Goal: Task Accomplishment & Management: Manage account settings

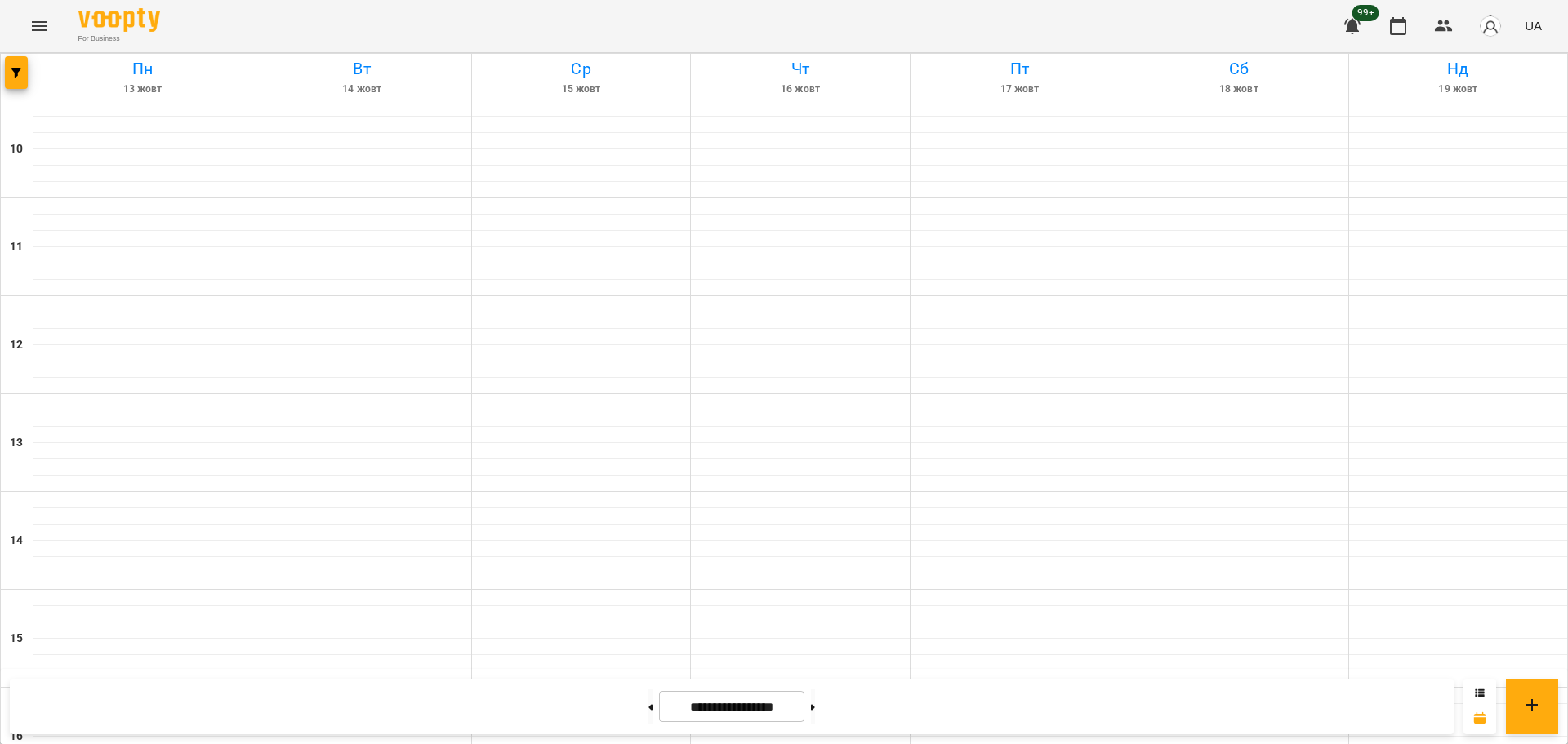
scroll to position [703, 0]
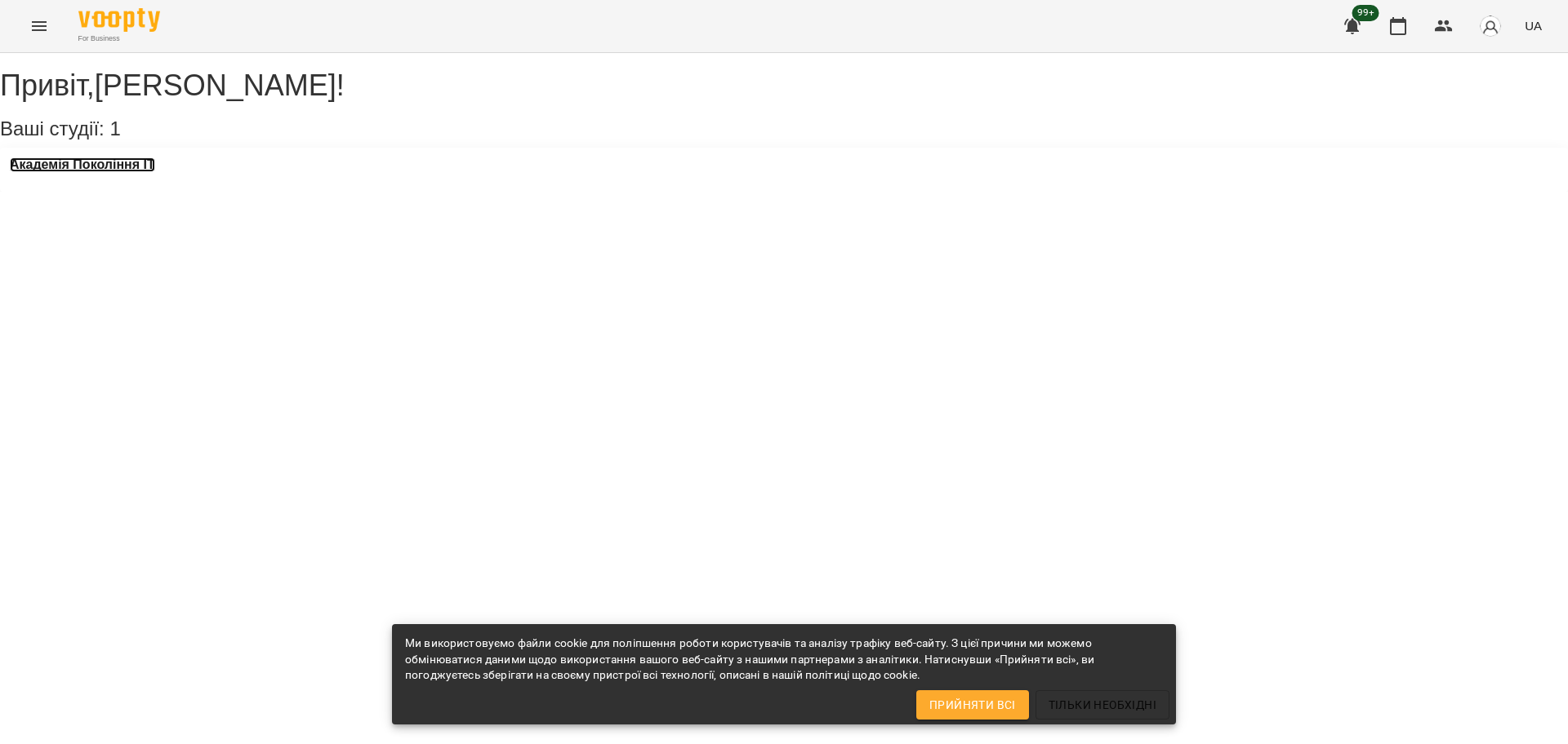
click at [118, 173] on h3 "Академія Покоління ІТ" at bounding box center [82, 165] width 145 height 15
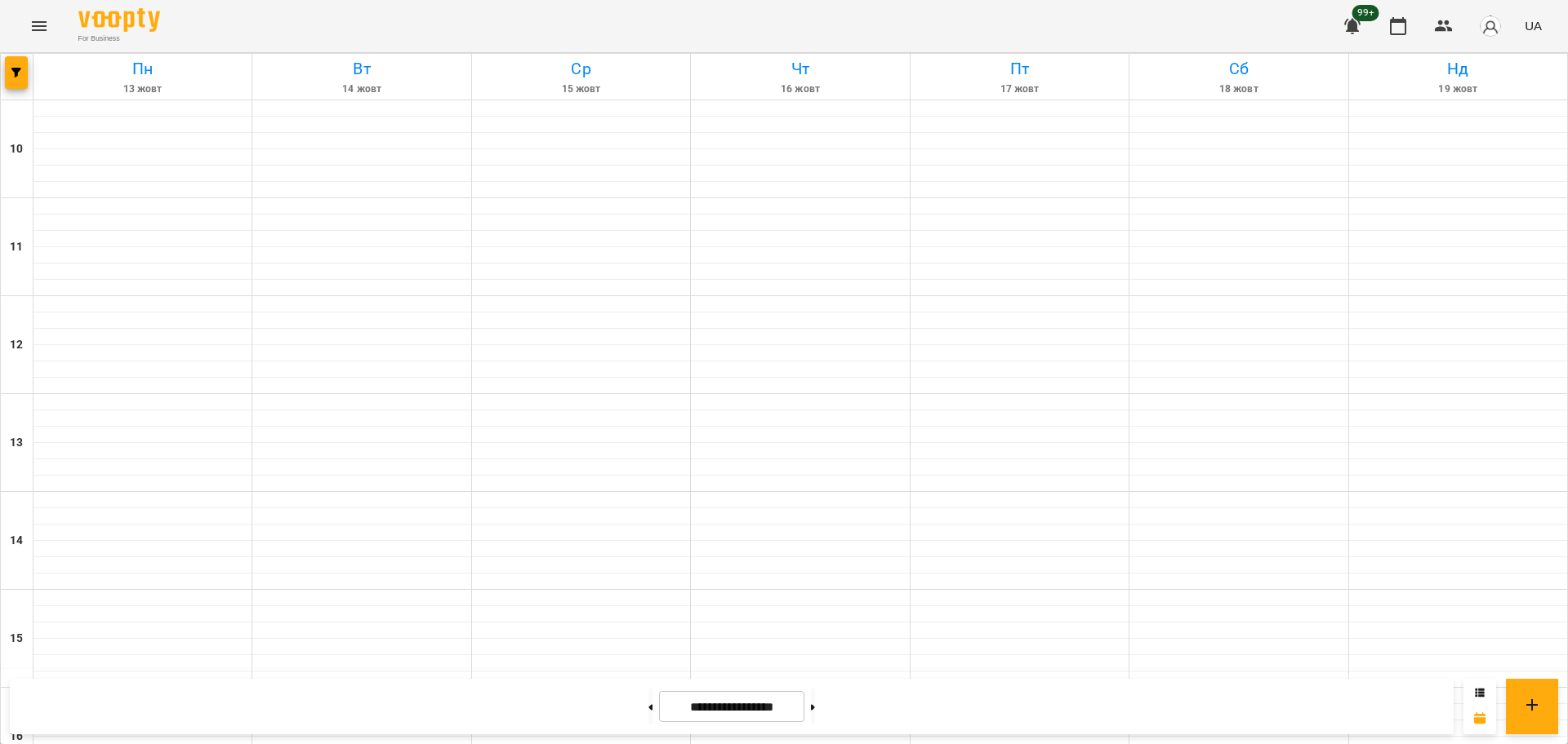
scroll to position [612, 0]
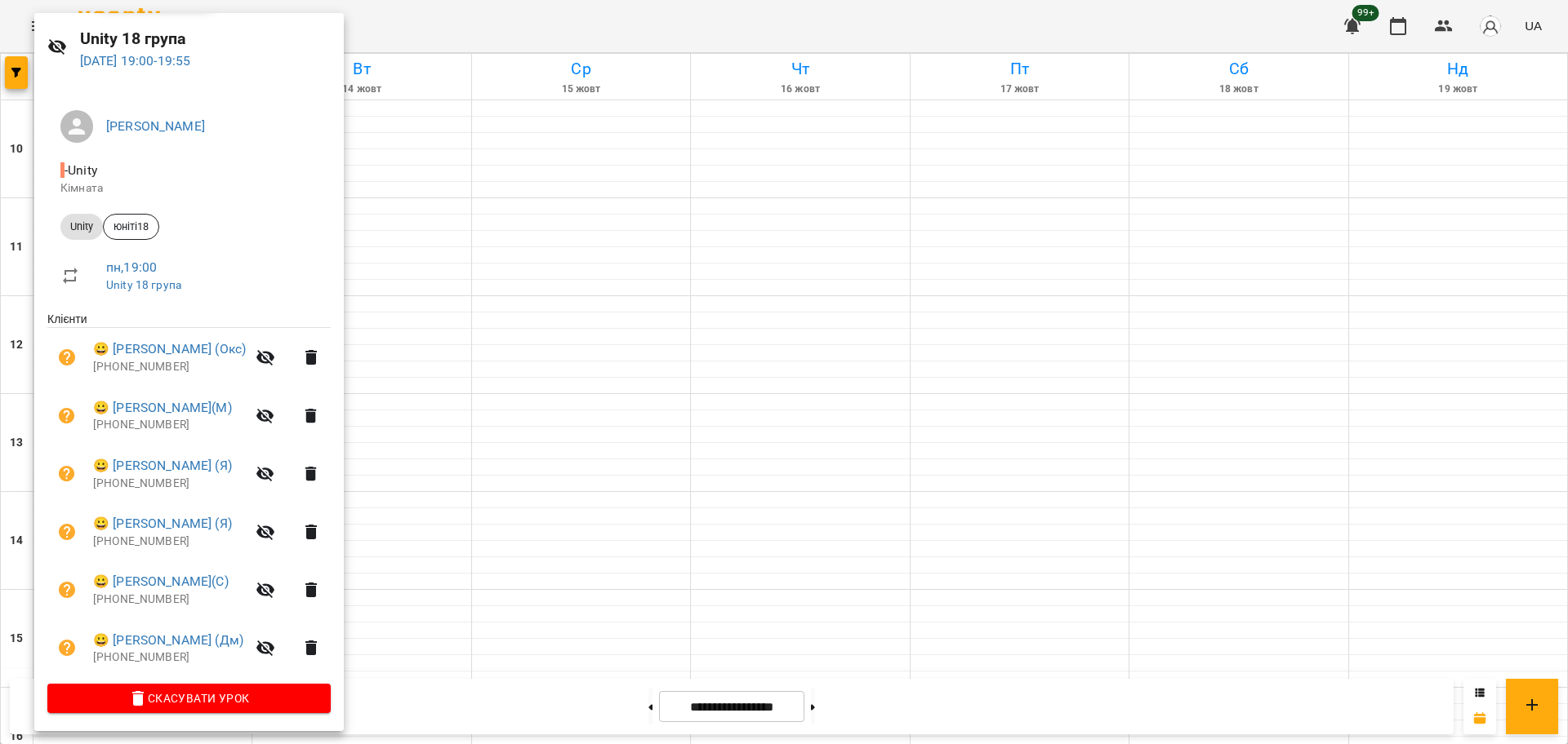
scroll to position [57, 0]
